Goal: Transaction & Acquisition: Book appointment/travel/reservation

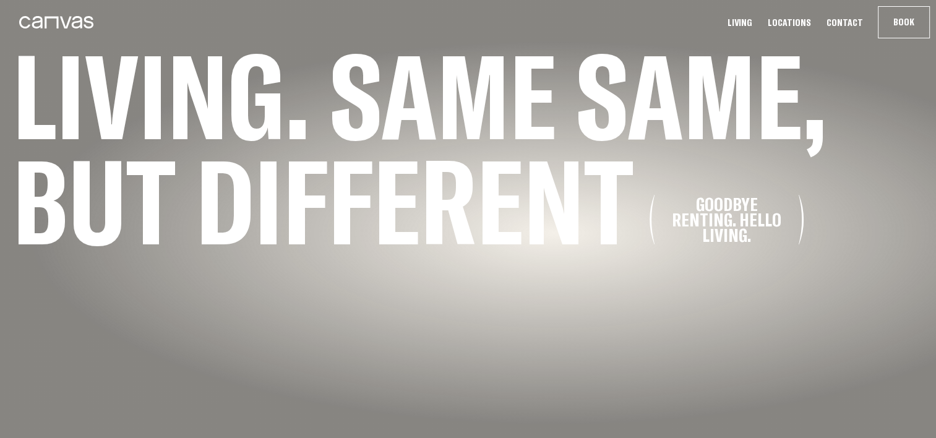
click at [807, 20] on link "Locations" at bounding box center [789, 22] width 51 height 13
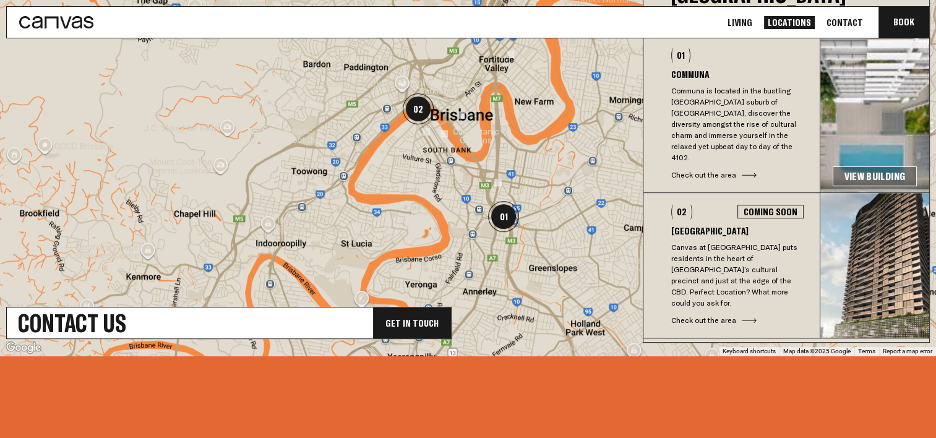
scroll to position [33, 0]
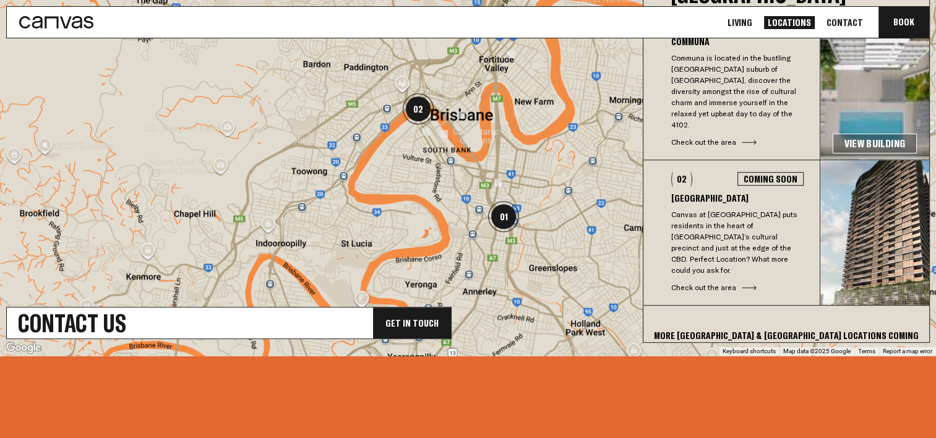
click at [841, 134] on link "View Building" at bounding box center [875, 144] width 84 height 20
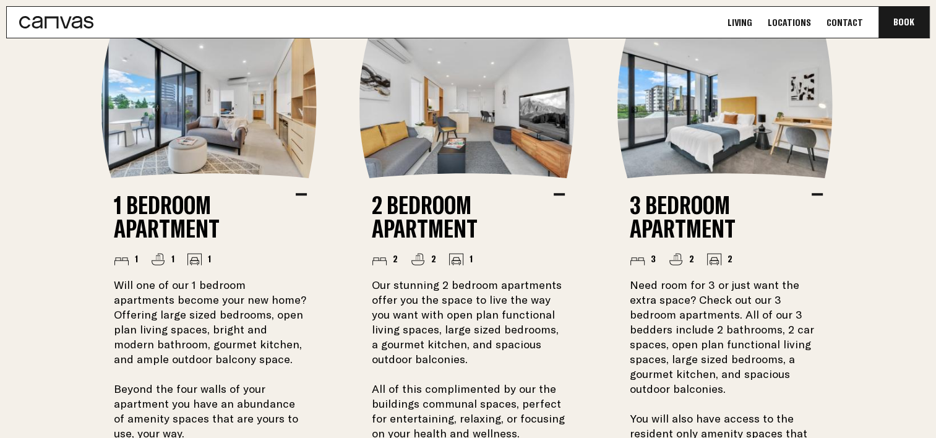
scroll to position [956, 0]
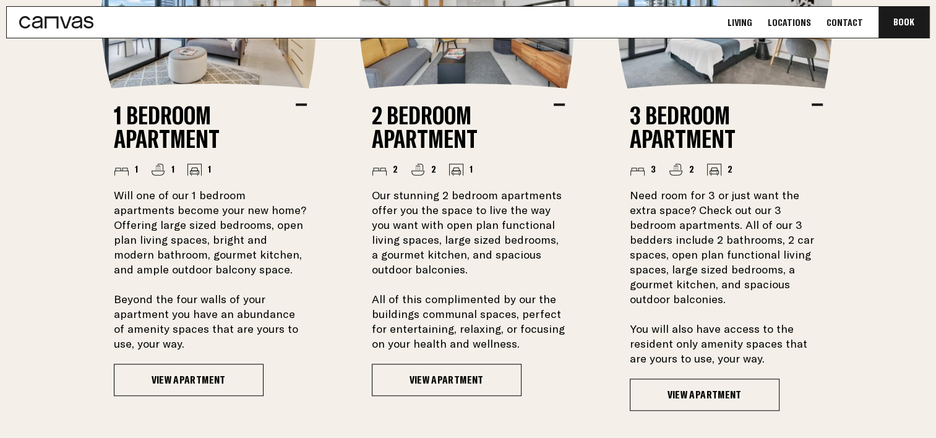
click at [485, 303] on p "Our stunning 2 bedroom apartments offer you the space to live the way you want …" at bounding box center [468, 269] width 193 height 163
click at [396, 374] on link "View Apartment" at bounding box center [447, 380] width 150 height 32
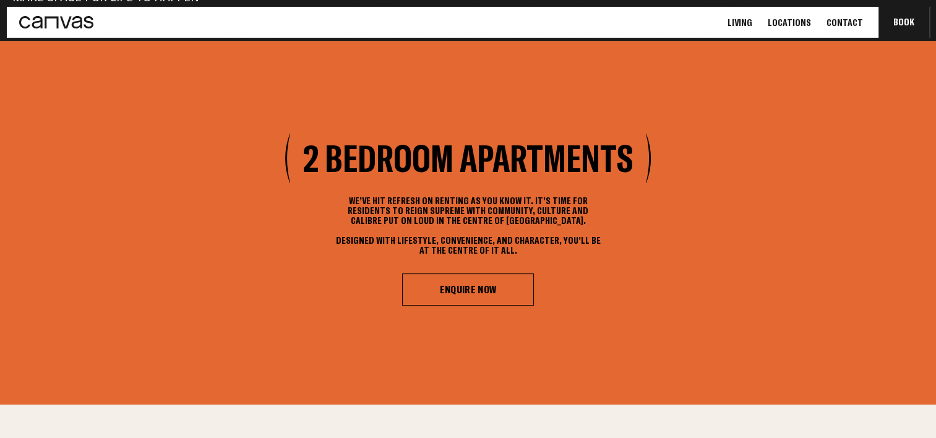
scroll to position [397, 0]
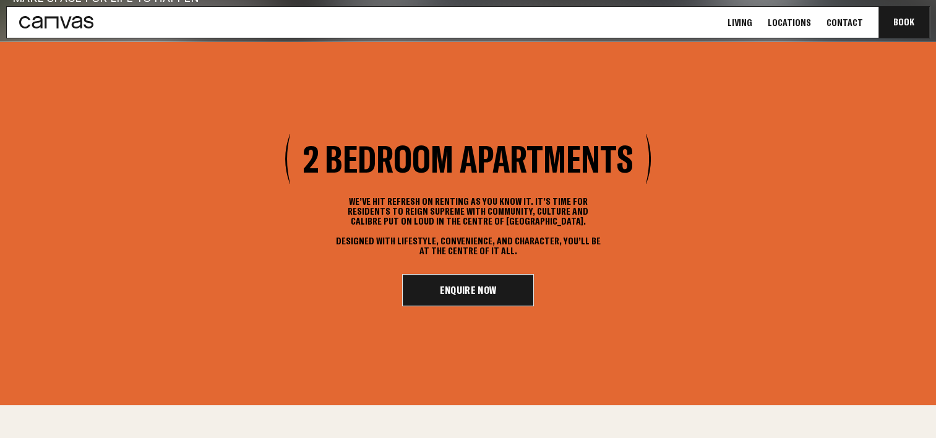
click at [510, 292] on link "Enquire Now" at bounding box center [468, 290] width 132 height 32
